Goal: Use online tool/utility

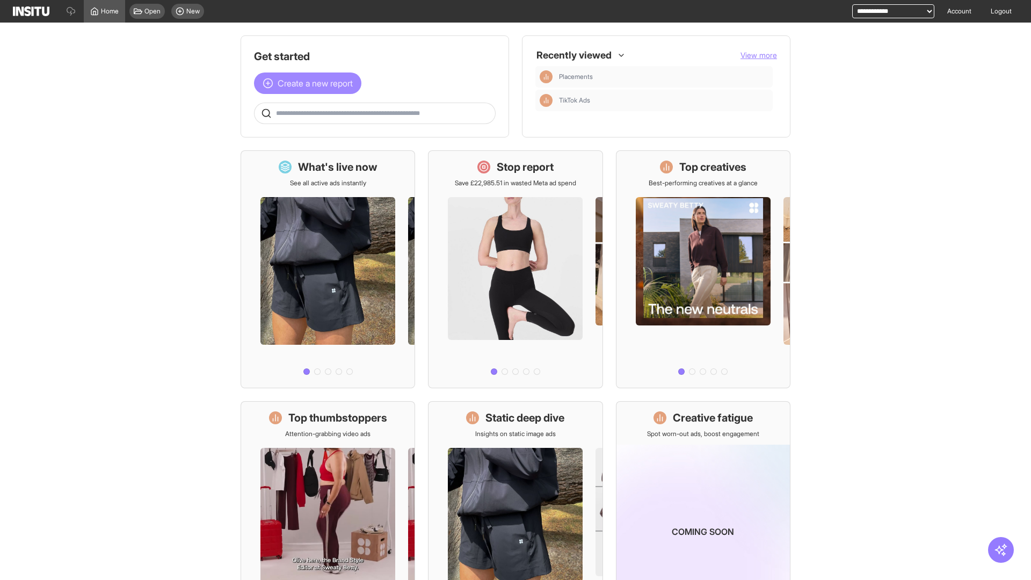
click at [310, 83] on span "Create a new report" at bounding box center [315, 83] width 75 height 13
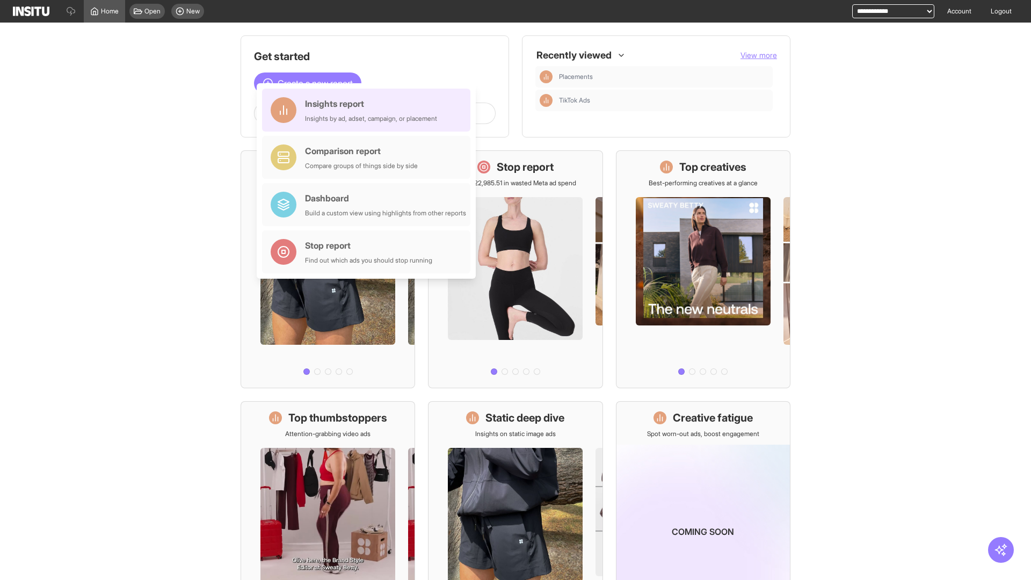
click at [369, 110] on div "Insights report Insights by ad, adset, campaign, or placement" at bounding box center [371, 110] width 132 height 26
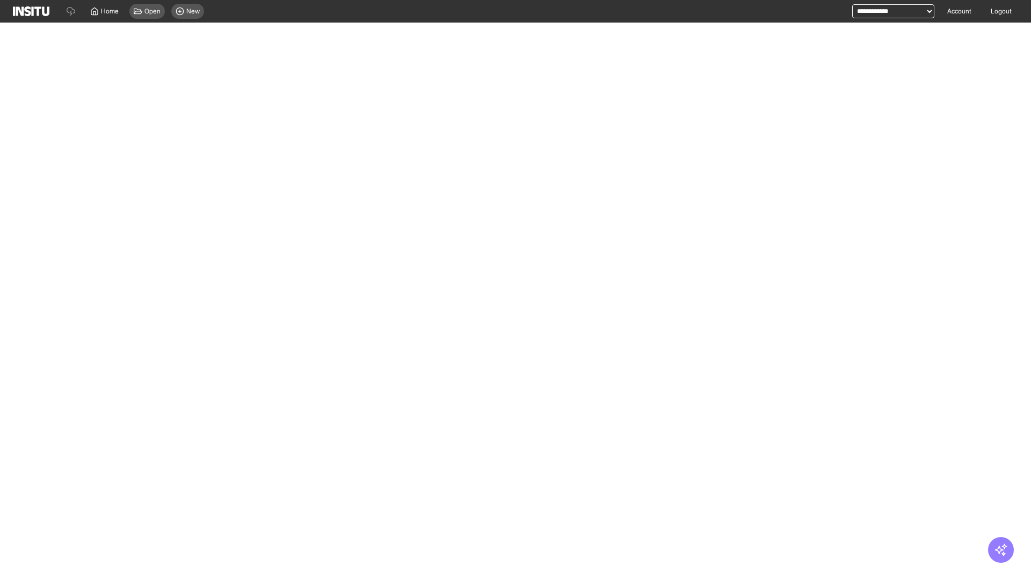
select select "**"
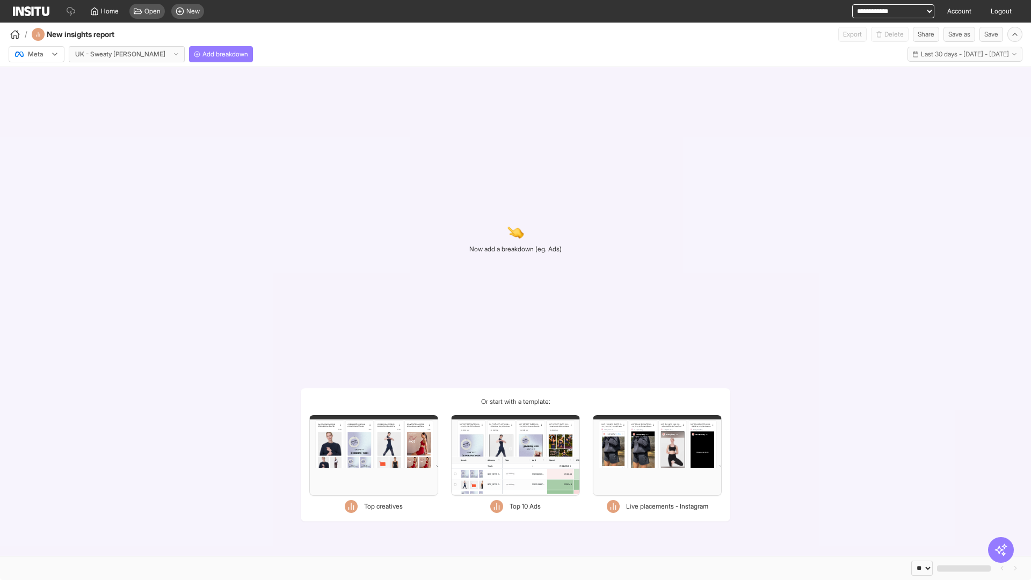
click at [37, 54] on div at bounding box center [29, 54] width 30 height 11
